Goal: Transaction & Acquisition: Download file/media

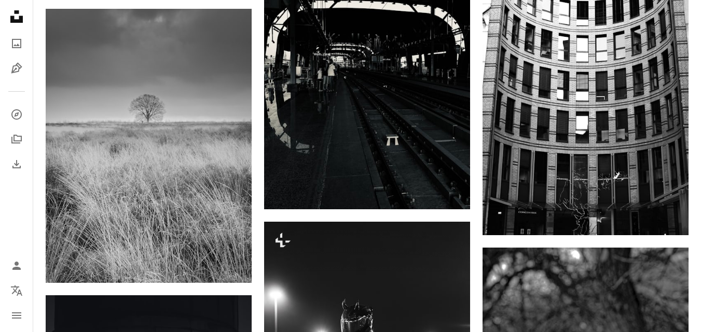
scroll to position [1141, 0]
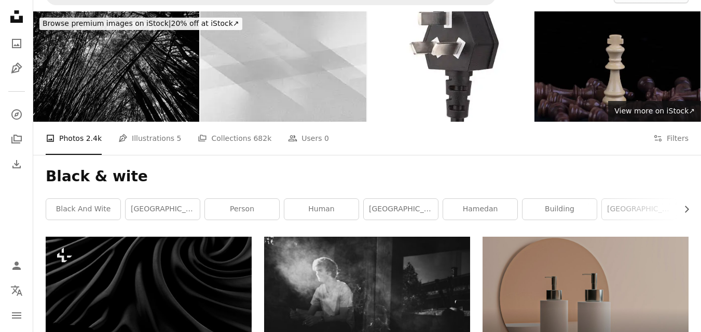
scroll to position [0, 0]
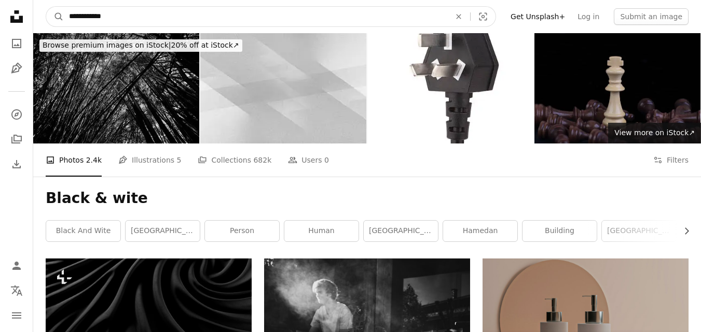
drag, startPoint x: 119, startPoint y: 19, endPoint x: 8, endPoint y: 6, distance: 111.7
type input "**********"
click at [46, 7] on button "A magnifying glass" at bounding box center [55, 17] width 18 height 20
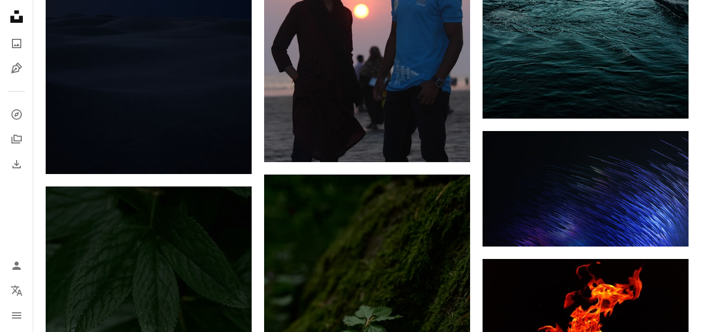
scroll to position [1348, 0]
